Goal: Task Accomplishment & Management: Complete application form

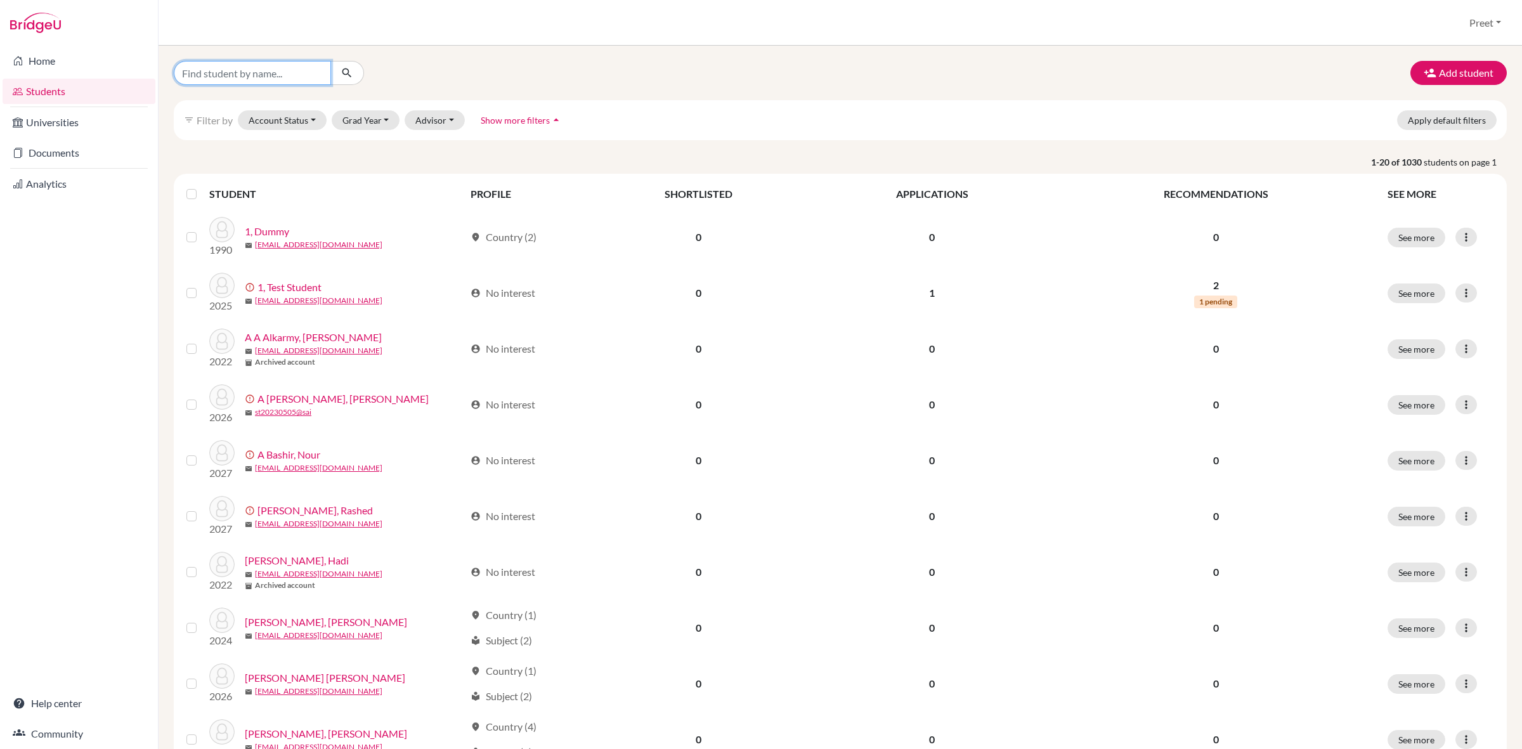
click at [296, 77] on input "Find student by name..." at bounding box center [252, 73] width 157 height 24
type input "st20240420"
click button "submit" at bounding box center [347, 73] width 34 height 24
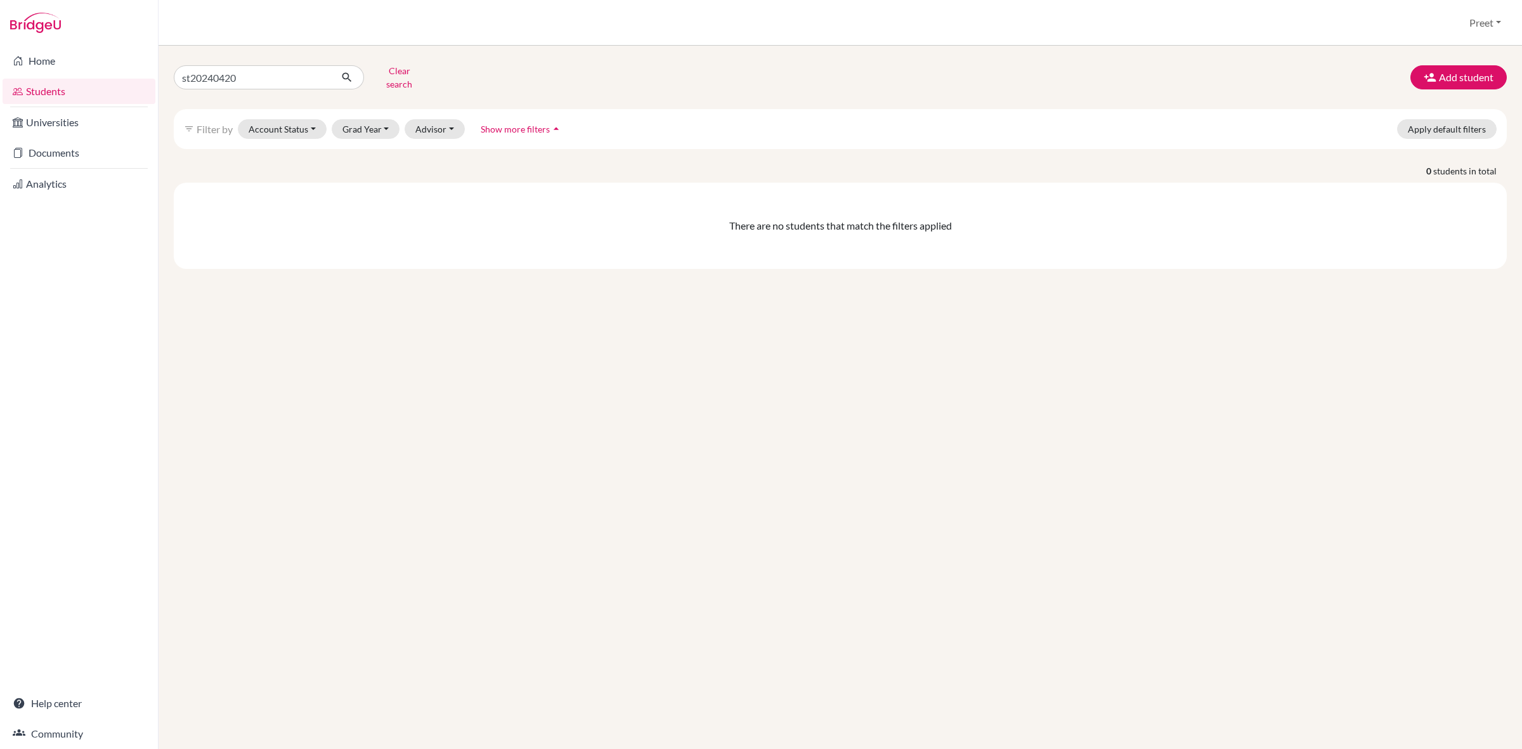
click at [284, 86] on div "st20240420 Clear search Add student filter_list Filter by Account Status Active…" at bounding box center [840, 165] width 1333 height 208
click at [277, 82] on input "st20240420" at bounding box center [252, 77] width 157 height 24
type input "[EMAIL_ADDRESS][DOMAIN_NAME]"
click button "submit" at bounding box center [347, 77] width 34 height 24
click at [317, 70] on input "[EMAIL_ADDRESS][DOMAIN_NAME]" at bounding box center [252, 77] width 157 height 24
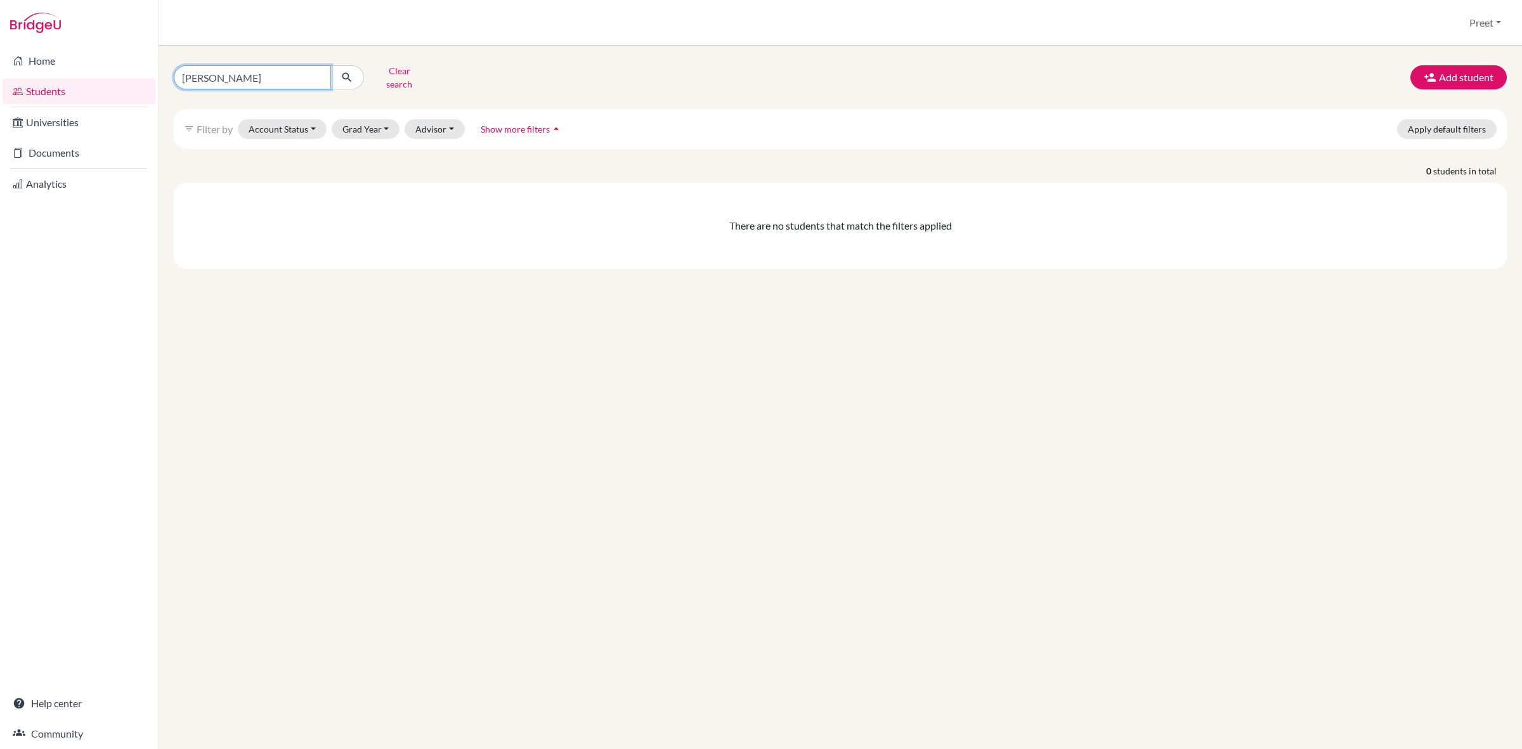
type input "[PERSON_NAME]"
click button "submit" at bounding box center [347, 77] width 34 height 24
click at [57, 89] on link "Students" at bounding box center [79, 91] width 153 height 25
click at [1428, 74] on icon "button" at bounding box center [1430, 77] width 13 height 13
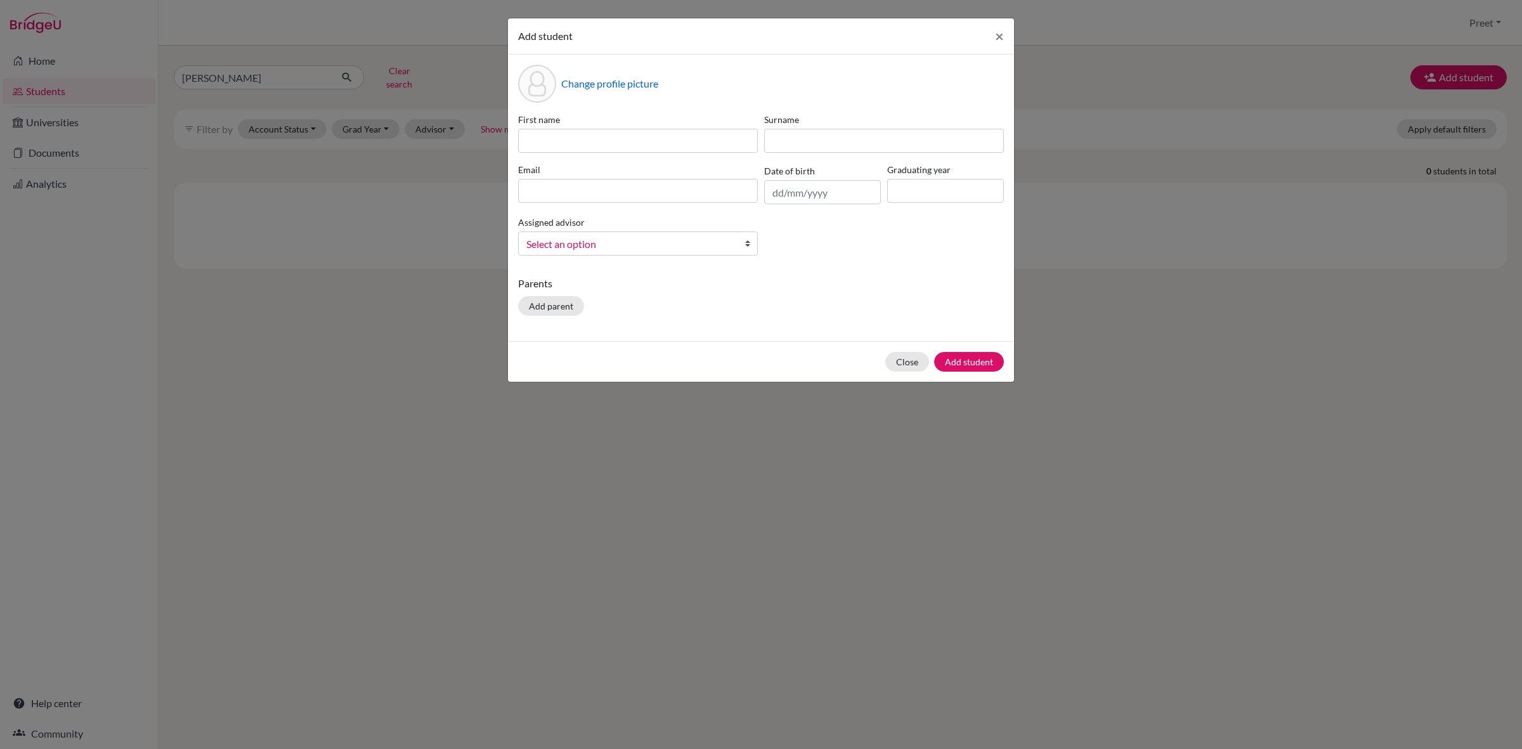
click at [603, 118] on label "First name" at bounding box center [638, 119] width 240 height 13
click at [584, 147] on input at bounding box center [638, 141] width 240 height 24
type input "[PERSON_NAME]"
type input "h"
type input "Hesham"
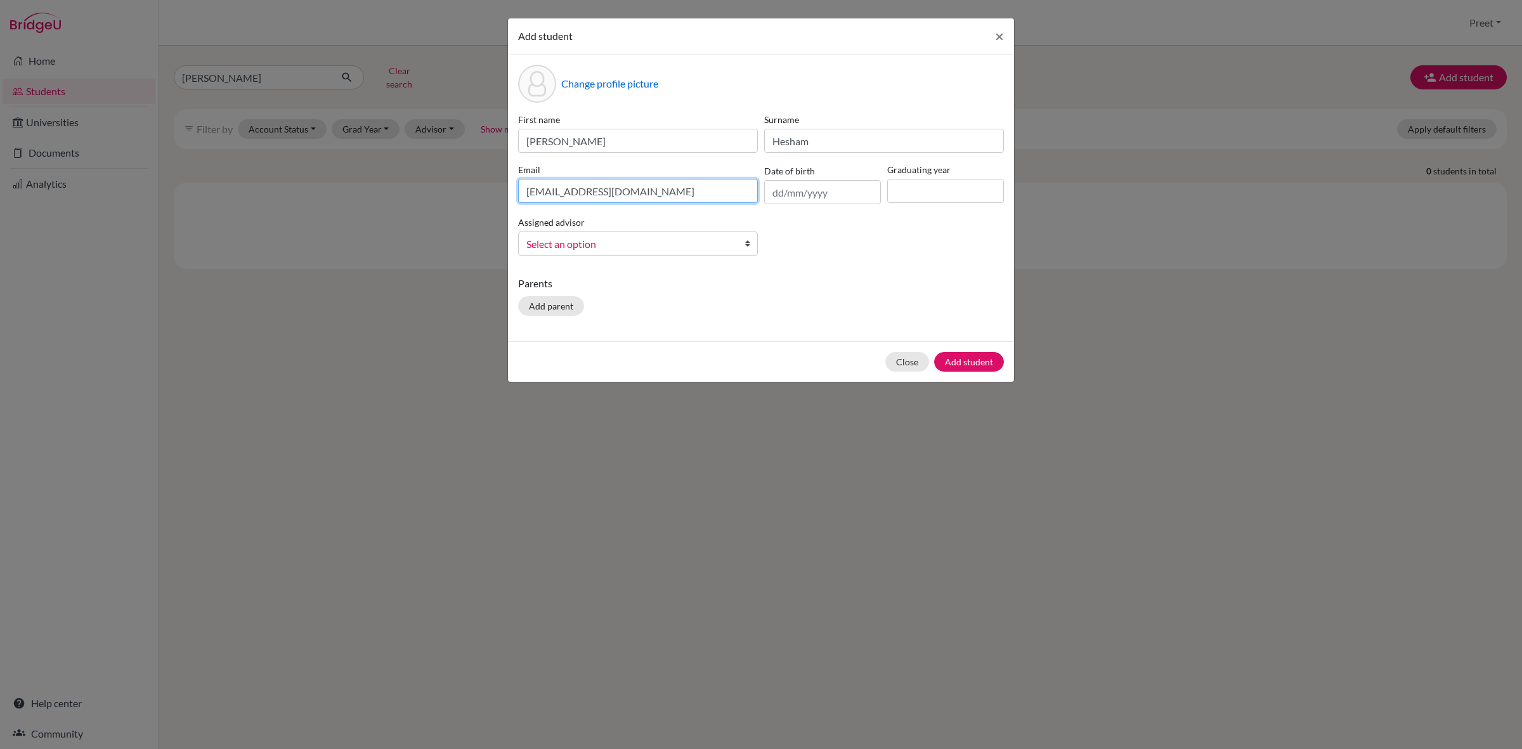
type input "[EMAIL_ADDRESS][DOMAIN_NAME]"
click at [785, 191] on input "[DATE]" at bounding box center [822, 192] width 117 height 24
click at [795, 192] on input "[DATE]" at bounding box center [822, 192] width 117 height 24
click at [841, 192] on input "[DATE]" at bounding box center [822, 192] width 117 height 24
type input "[DATE]"
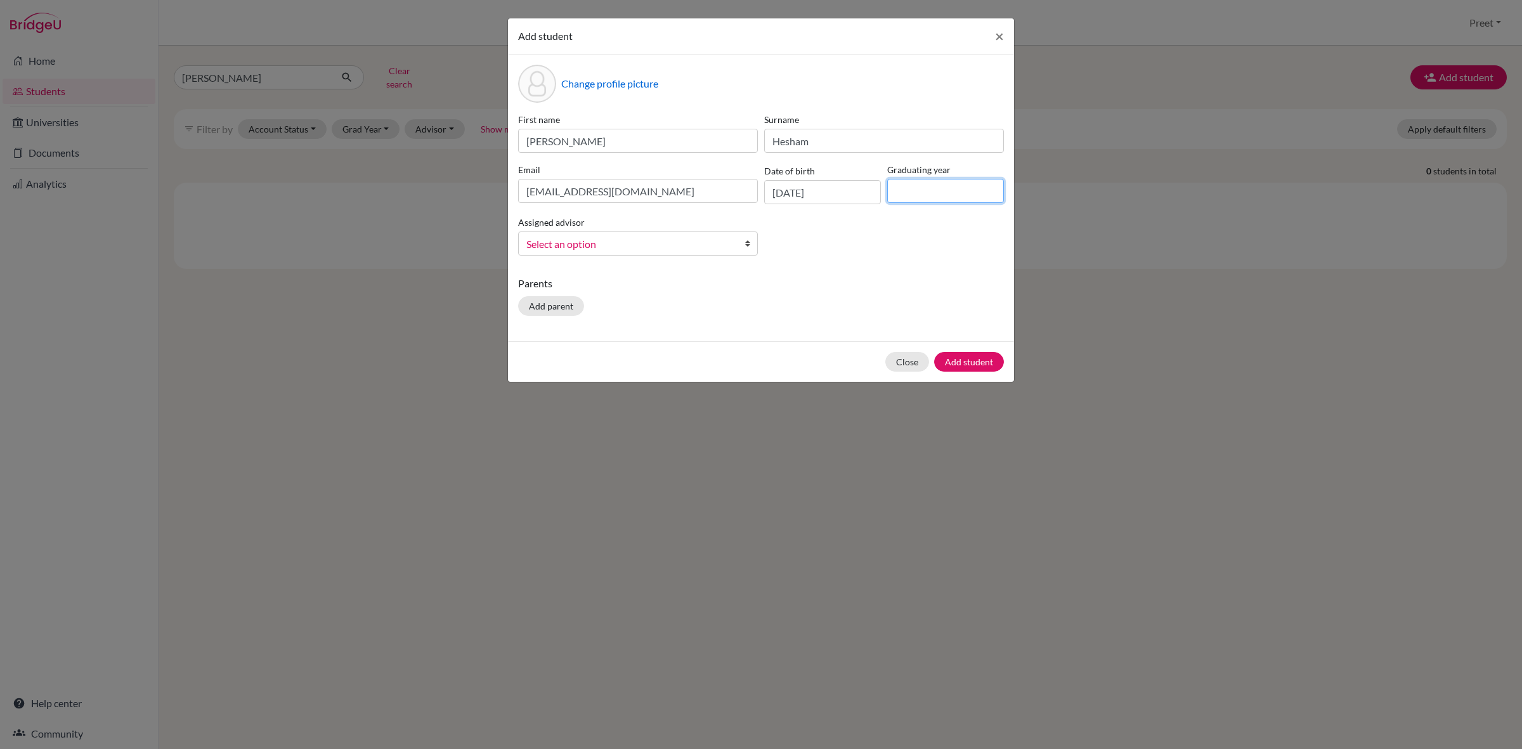
click at [906, 199] on input at bounding box center [945, 191] width 117 height 24
type input "2026"
click at [656, 247] on span "Select an option" at bounding box center [629, 244] width 207 height 16
click at [632, 297] on li "[PERSON_NAME]" at bounding box center [637, 300] width 233 height 16
click at [709, 314] on div "Parents Add parent" at bounding box center [761, 298] width 486 height 45
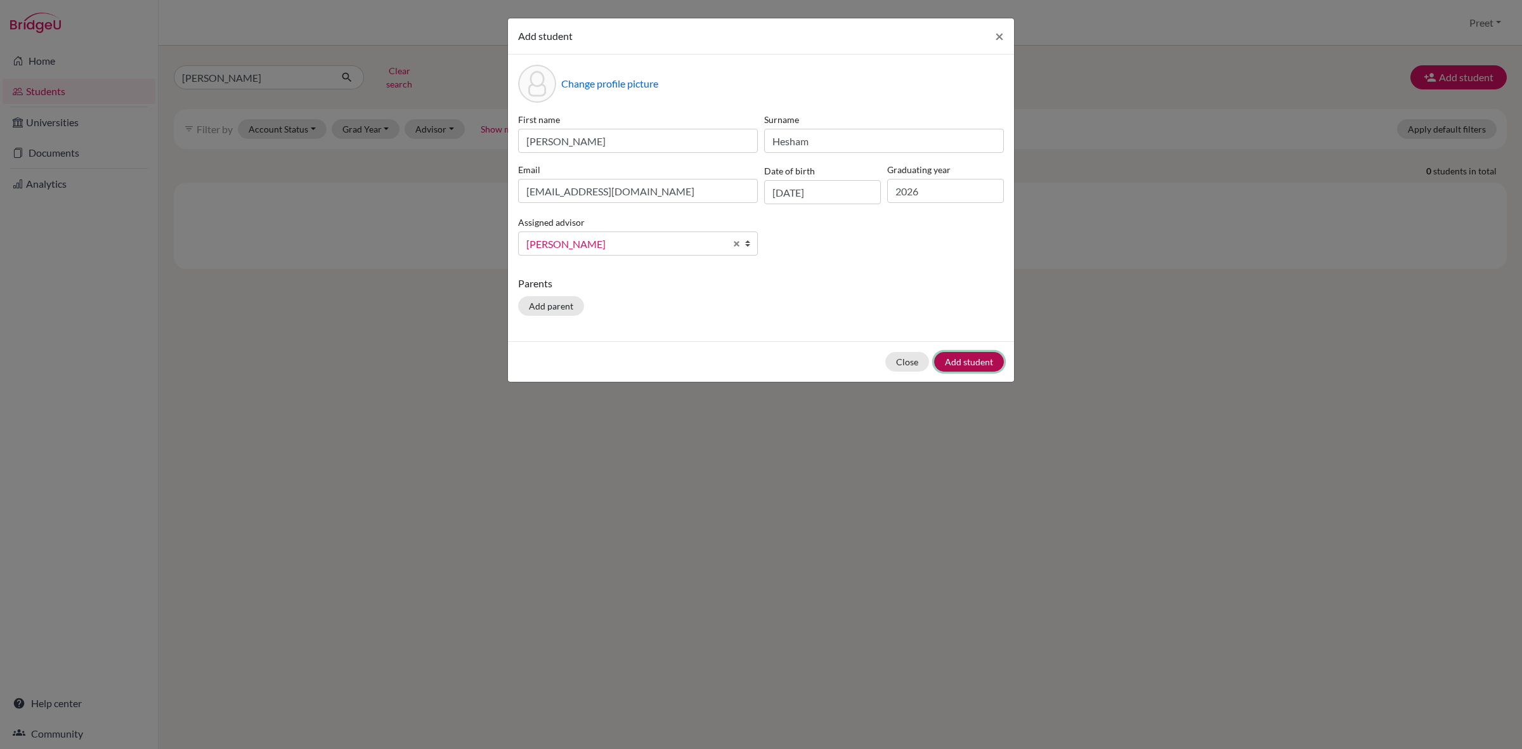
click at [988, 356] on button "Add student" at bounding box center [969, 362] width 70 height 20
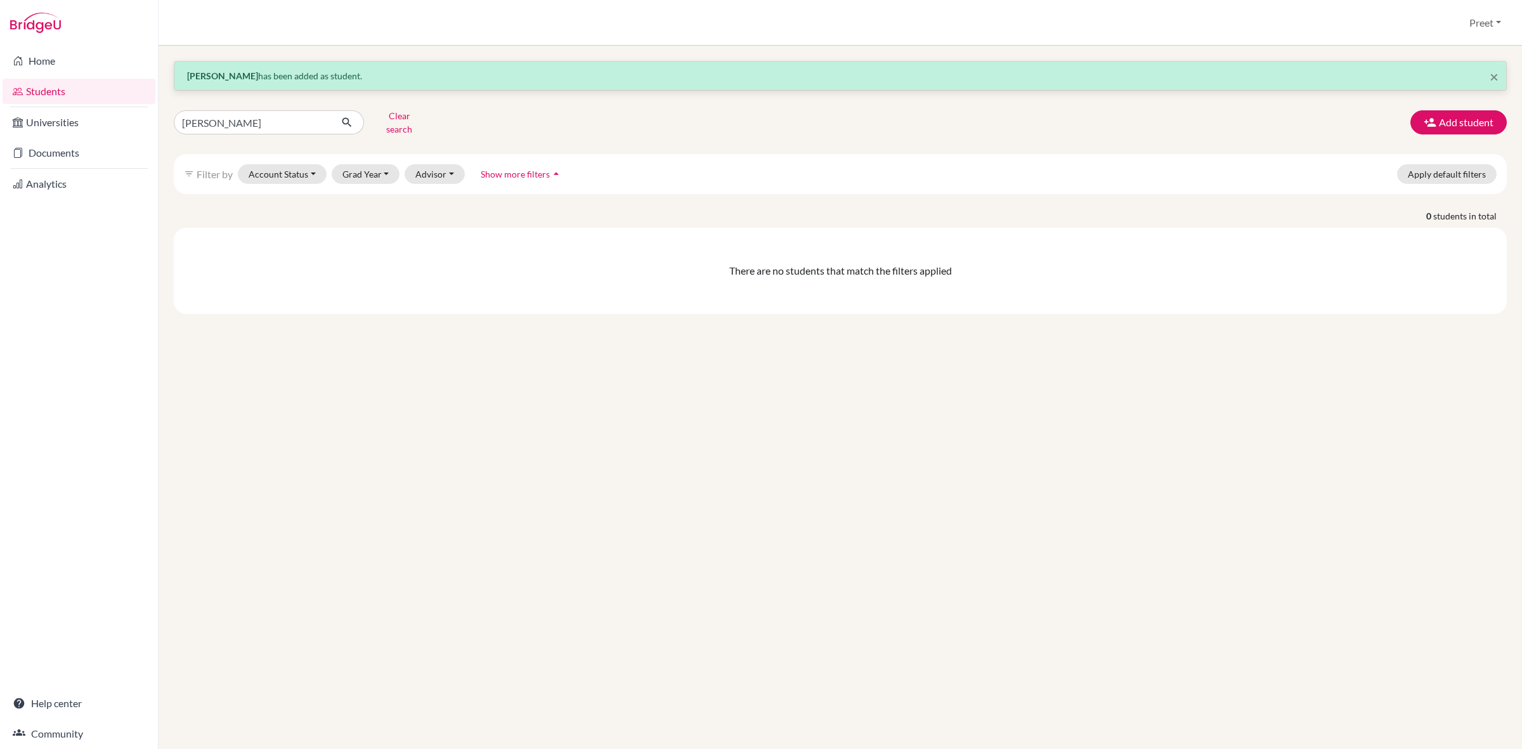
click at [124, 86] on link "Students" at bounding box center [79, 91] width 153 height 25
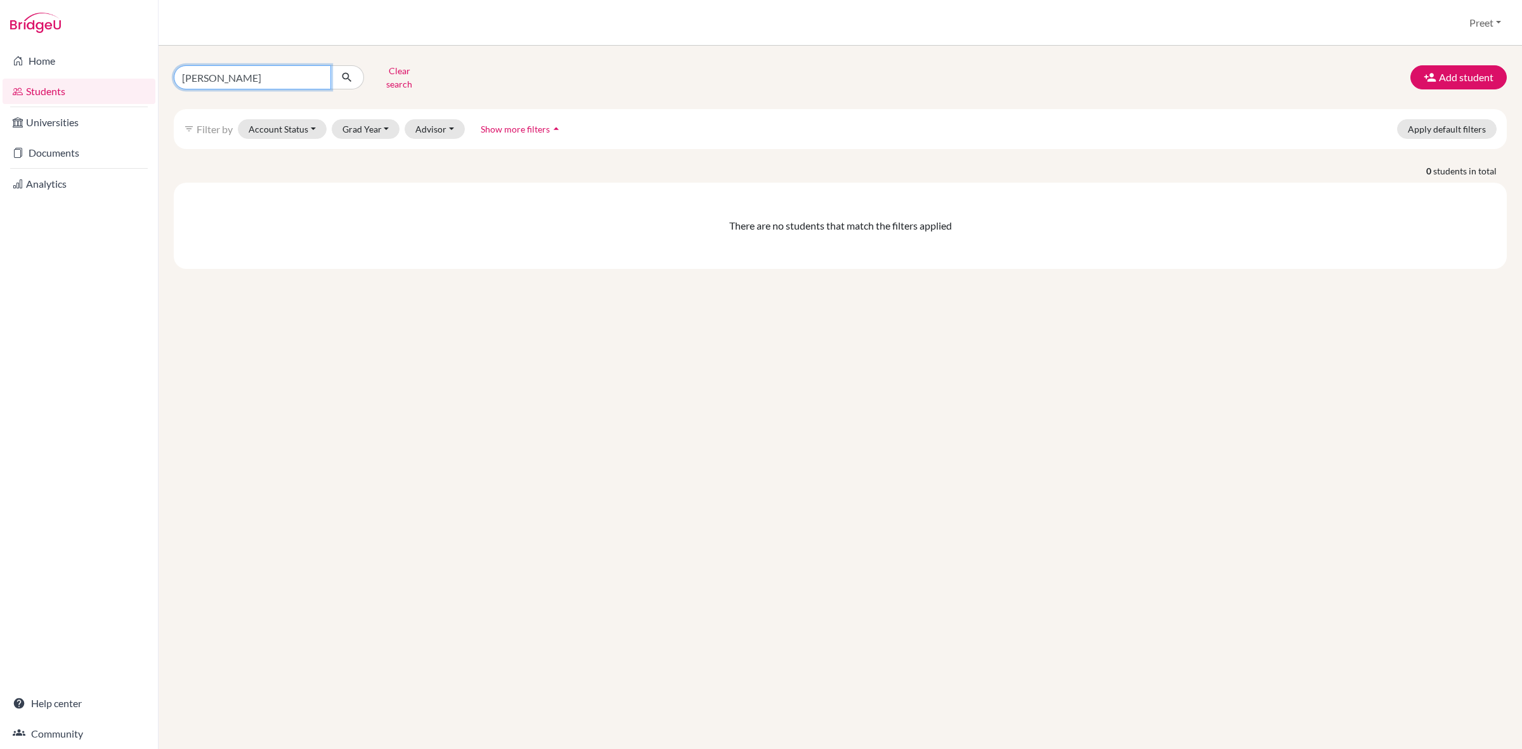
click at [264, 78] on input "[PERSON_NAME]" at bounding box center [252, 77] width 157 height 24
type input "Adam hesham"
click button "submit" at bounding box center [347, 77] width 34 height 24
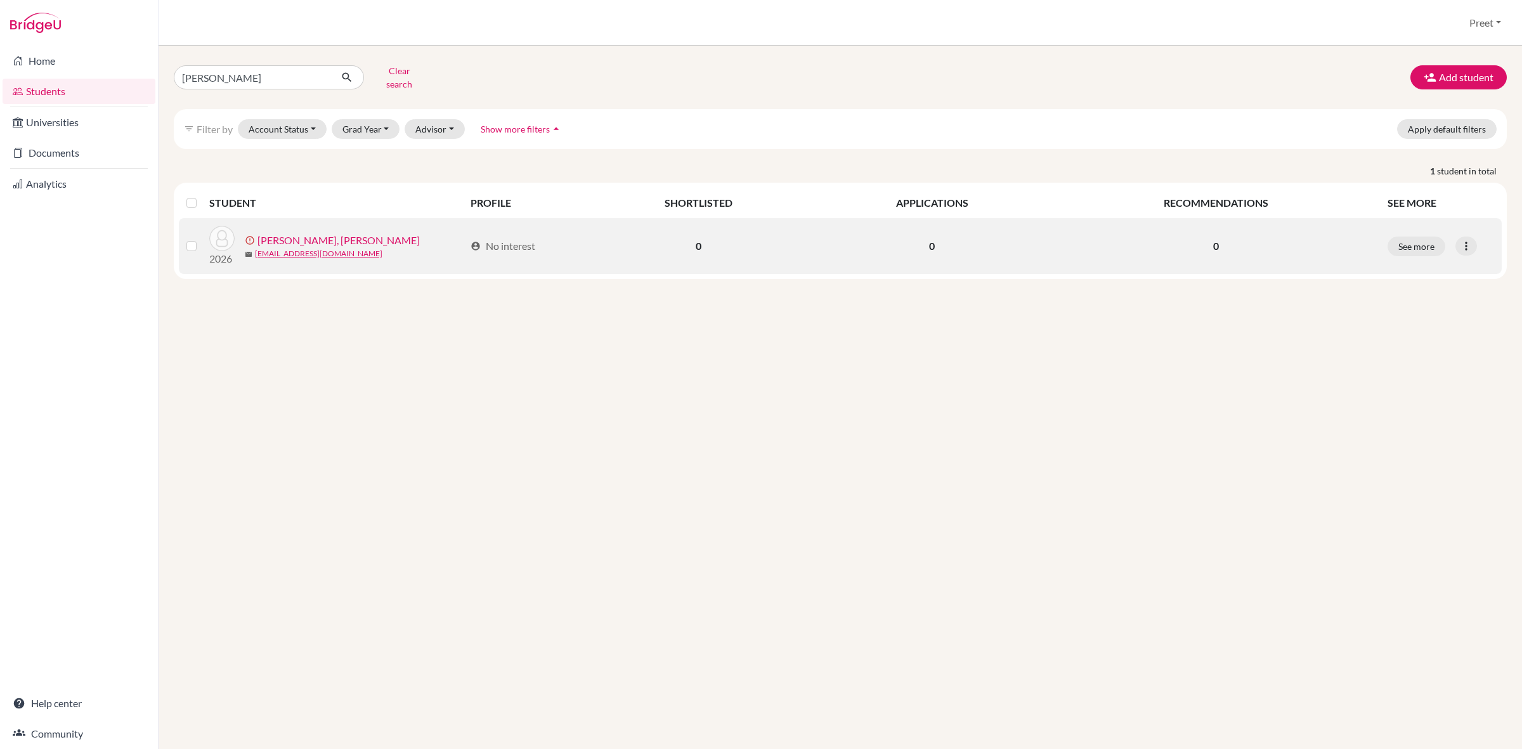
click at [202, 238] on label at bounding box center [202, 238] width 0 height 0
click at [0, 0] on input "checkbox" at bounding box center [0, 0] width 0 height 0
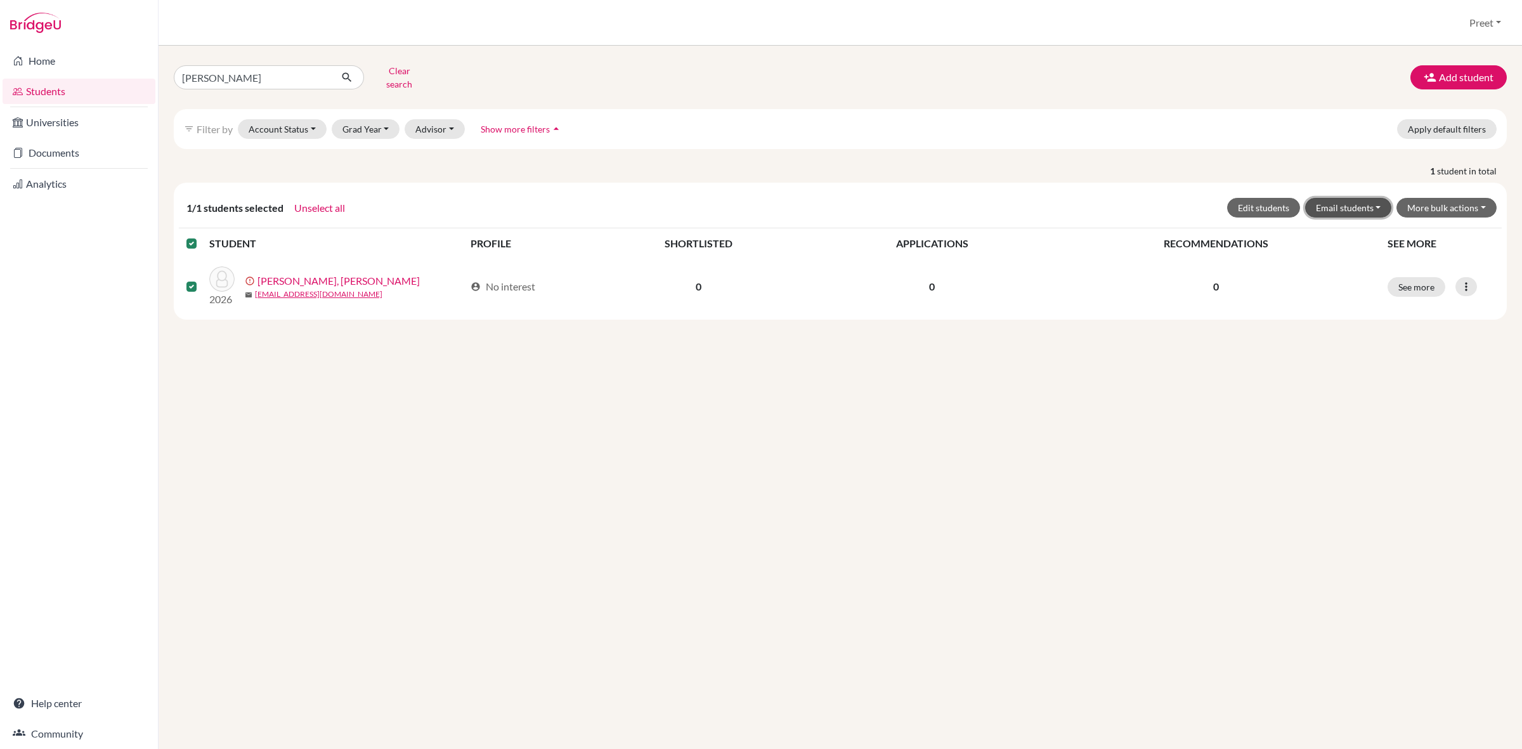
click at [1376, 198] on button "Email students" at bounding box center [1348, 208] width 87 height 20
click at [1434, 328] on div "Adam hesham Clear search Add student filter_list Filter by Account Status Activ…" at bounding box center [841, 397] width 1364 height 703
click at [1467, 198] on button "More bulk actions" at bounding box center [1447, 208] width 100 height 20
click at [1437, 271] on button "Resend invite email" at bounding box center [1438, 275] width 115 height 20
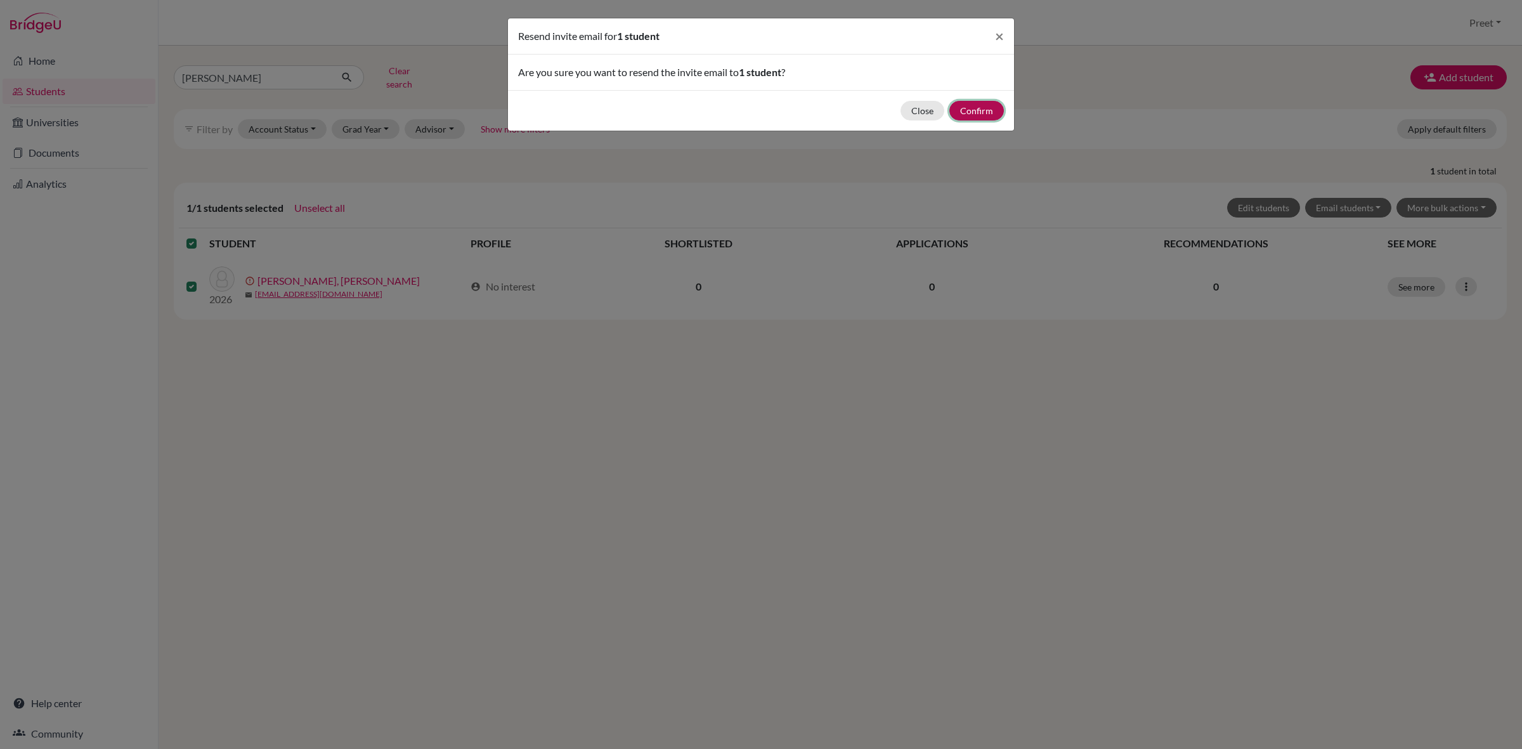
click at [984, 111] on button "Confirm" at bounding box center [977, 111] width 55 height 20
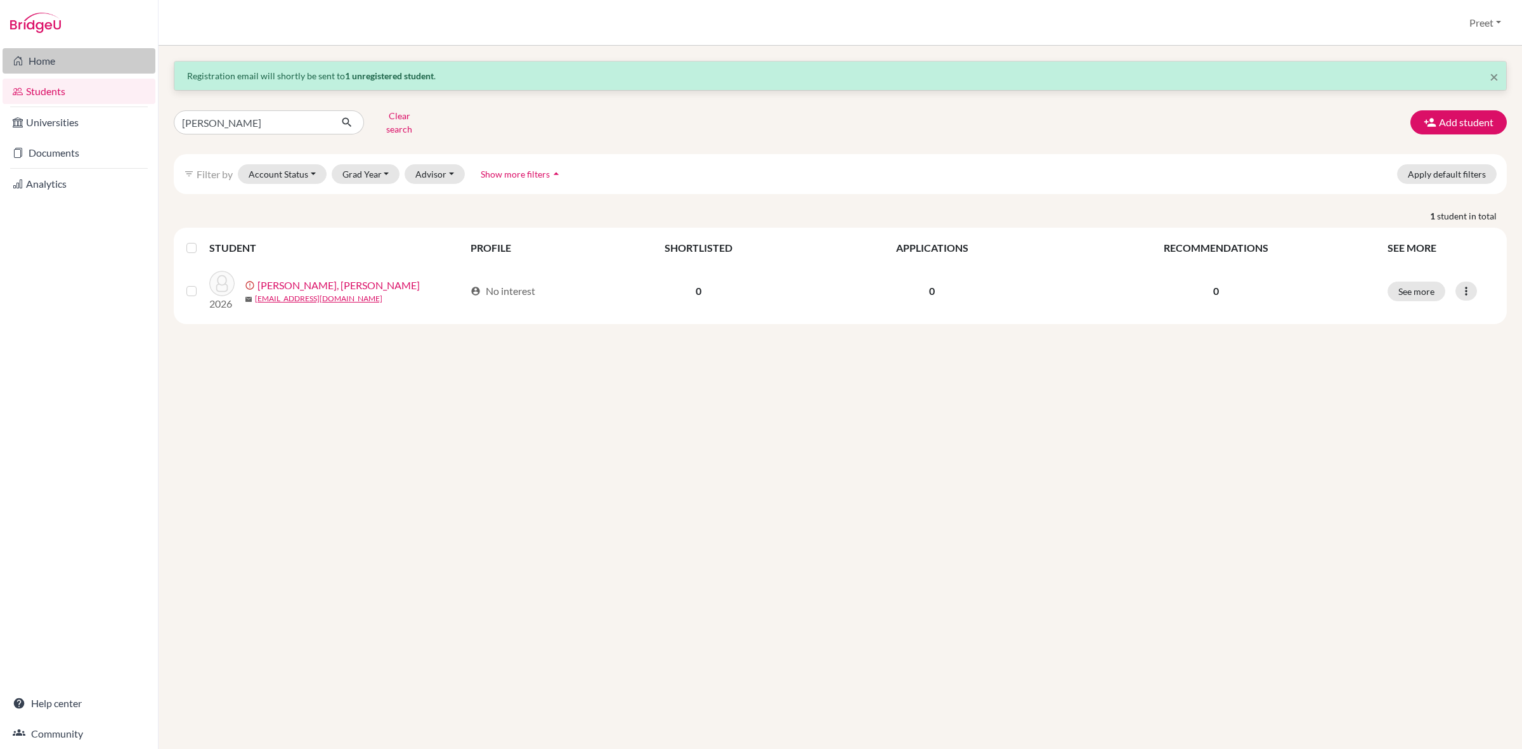
click at [115, 58] on link "Home" at bounding box center [79, 60] width 153 height 25
